Goal: Information Seeking & Learning: Learn about a topic

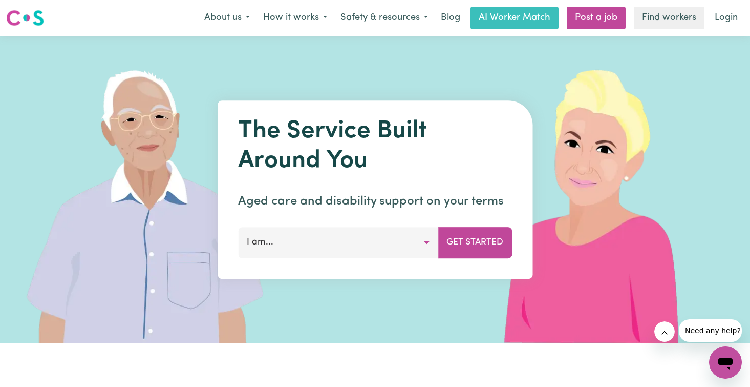
click at [346, 237] on button "I am..." at bounding box center [338, 242] width 200 height 31
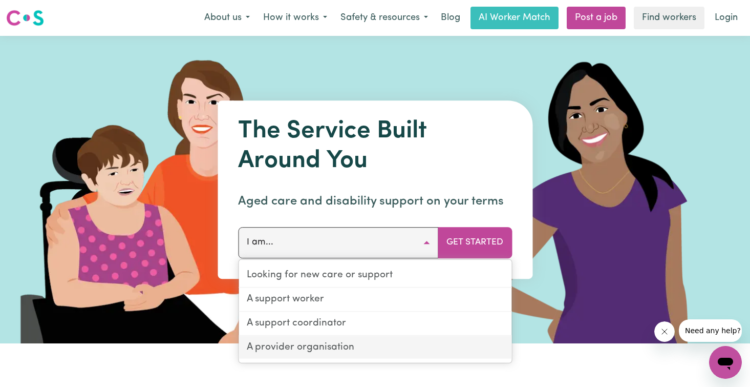
click at [323, 347] on link "A provider organisation" at bounding box center [375, 347] width 273 height 23
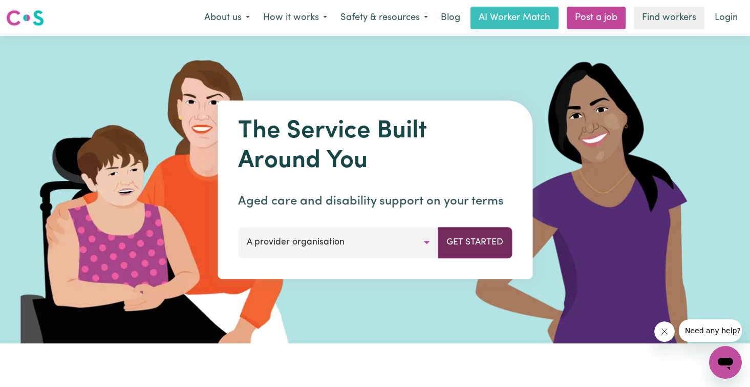
click at [472, 246] on button "Get Started" at bounding box center [475, 242] width 74 height 31
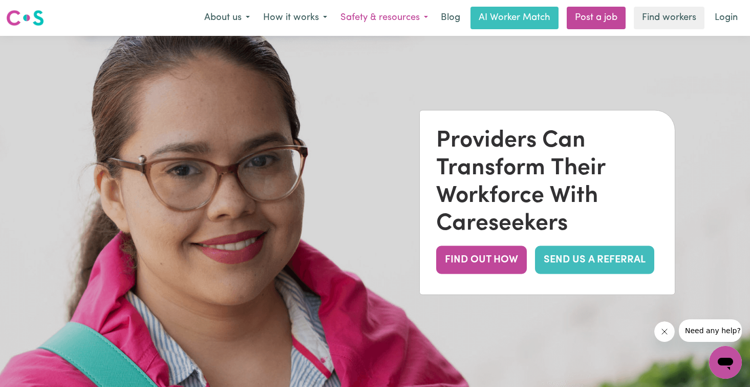
click at [403, 16] on button "Safety & resources" at bounding box center [384, 18] width 101 height 22
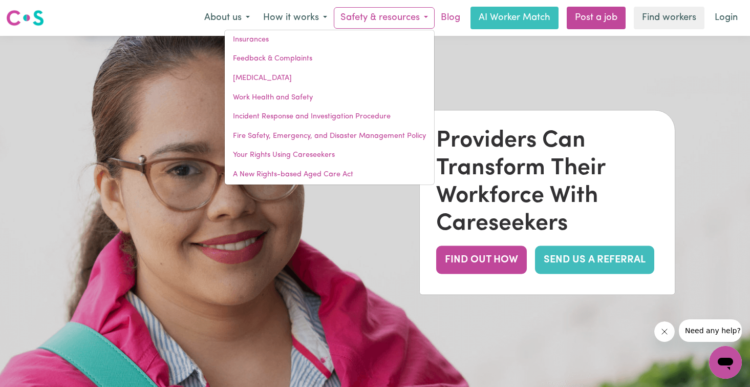
click at [450, 14] on link "Blog" at bounding box center [451, 18] width 32 height 23
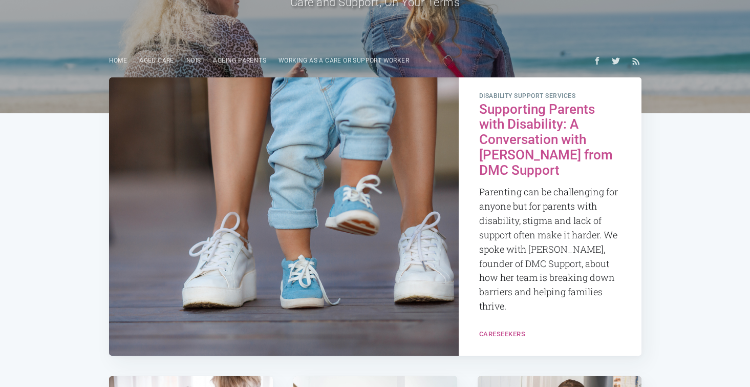
scroll to position [113, 0]
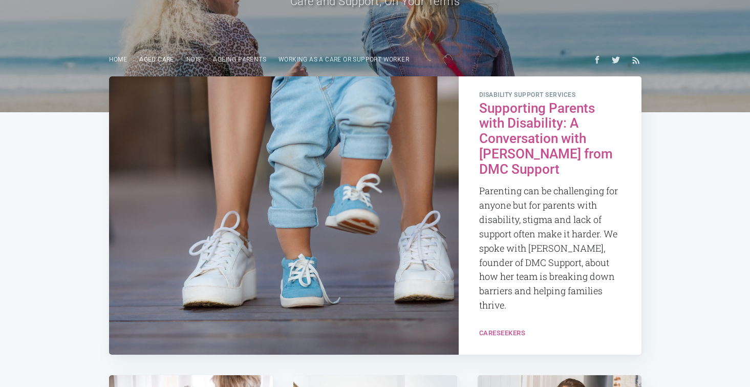
click at [157, 60] on link "Aged Care" at bounding box center [156, 60] width 47 height 20
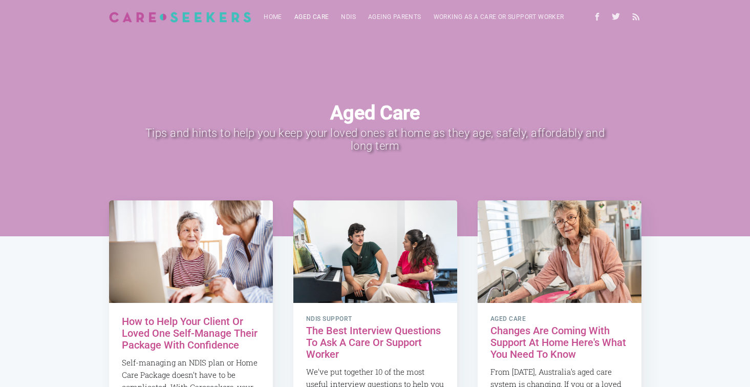
click at [310, 13] on link "Aged Care" at bounding box center [311, 17] width 47 height 20
click at [316, 15] on link "Aged Care" at bounding box center [311, 17] width 47 height 20
